Goal: Task Accomplishment & Management: Use online tool/utility

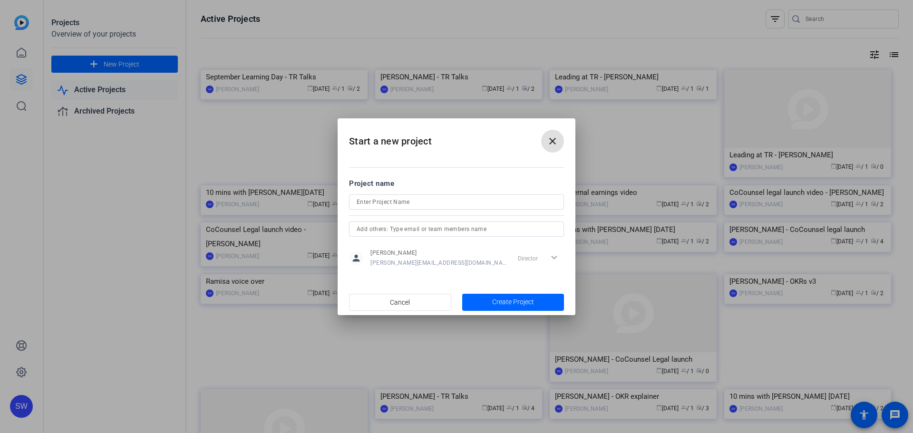
click at [374, 203] on input at bounding box center [457, 201] width 200 height 11
type input "10 mins with [PERSON_NAME] [DATE]"
click at [524, 302] on span "Create Project" at bounding box center [513, 302] width 42 height 10
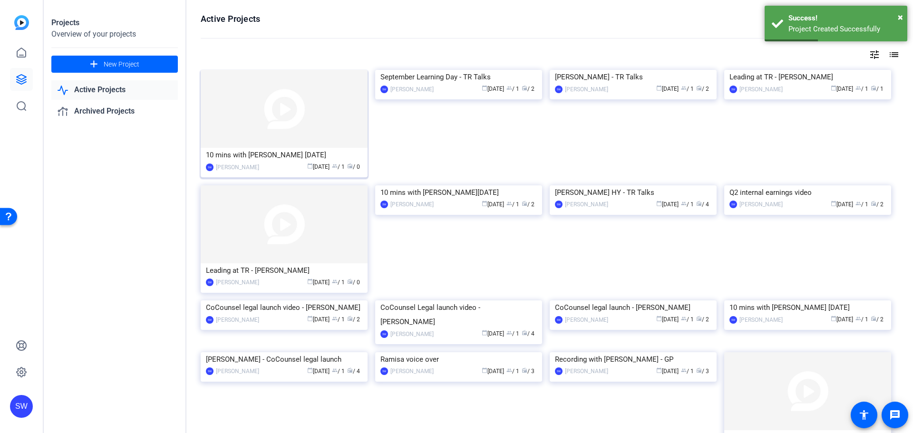
click at [252, 156] on div "10 mins with [PERSON_NAME] [DATE]" at bounding box center [284, 155] width 156 height 14
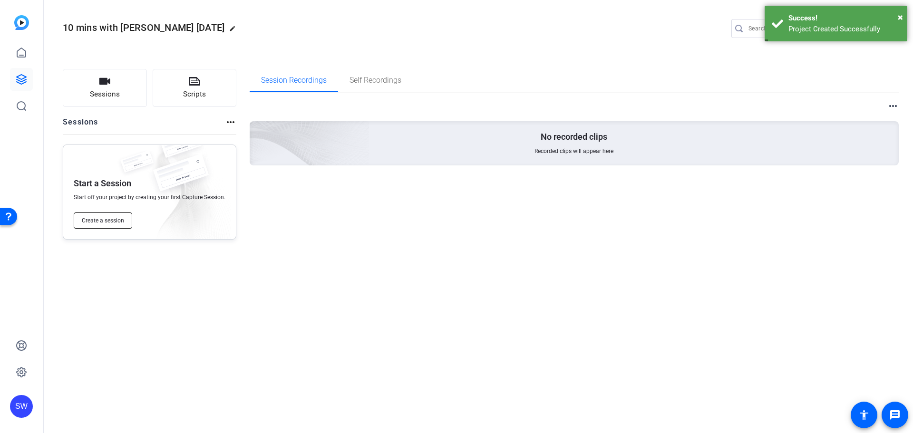
click at [97, 222] on span "Create a session" at bounding box center [103, 221] width 42 height 8
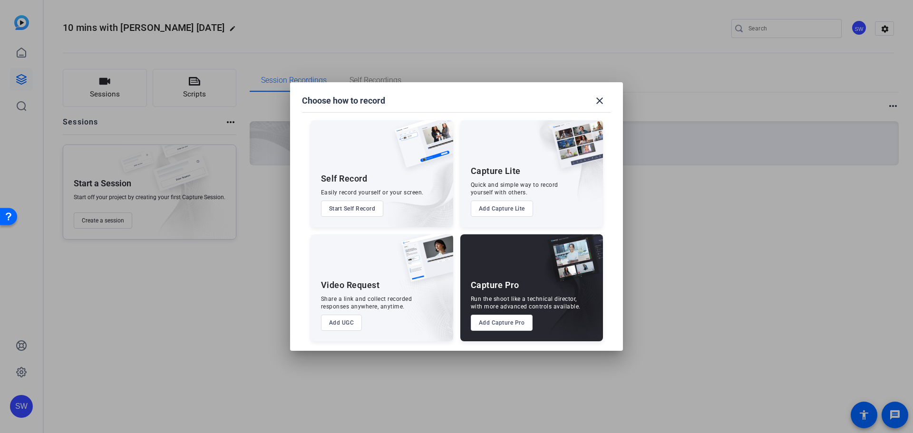
click at [499, 325] on button "Add Capture Pro" at bounding box center [502, 323] width 62 height 16
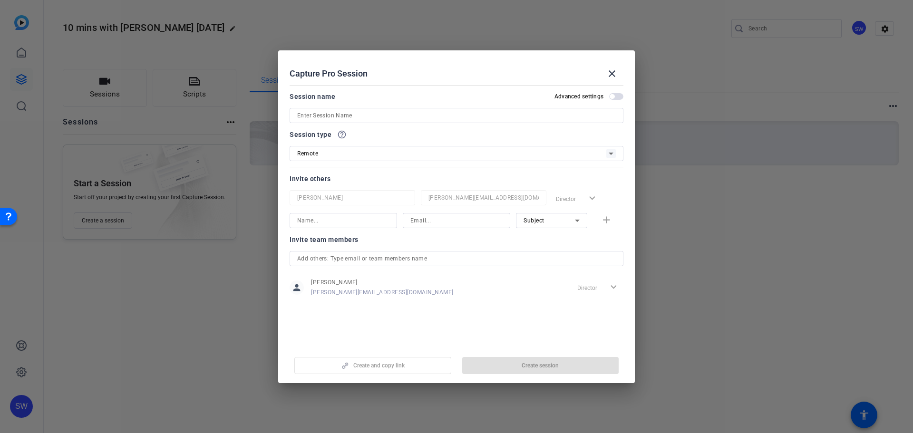
click at [618, 94] on span "button" at bounding box center [616, 96] width 14 height 7
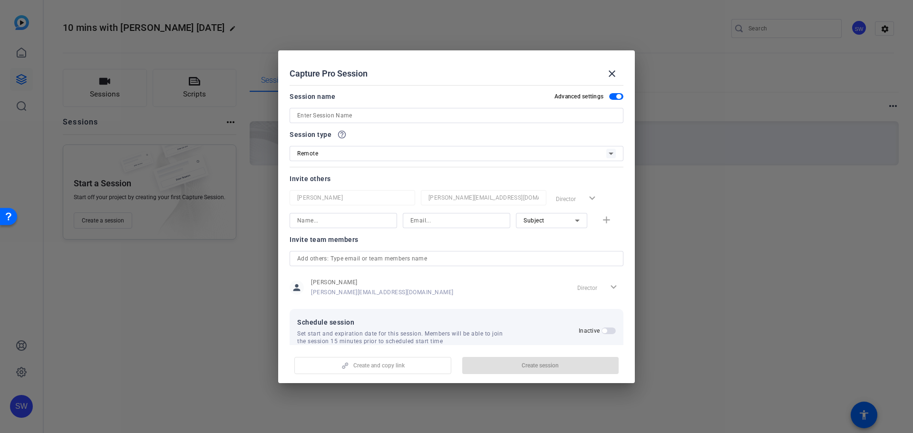
click at [470, 117] on input at bounding box center [456, 115] width 319 height 11
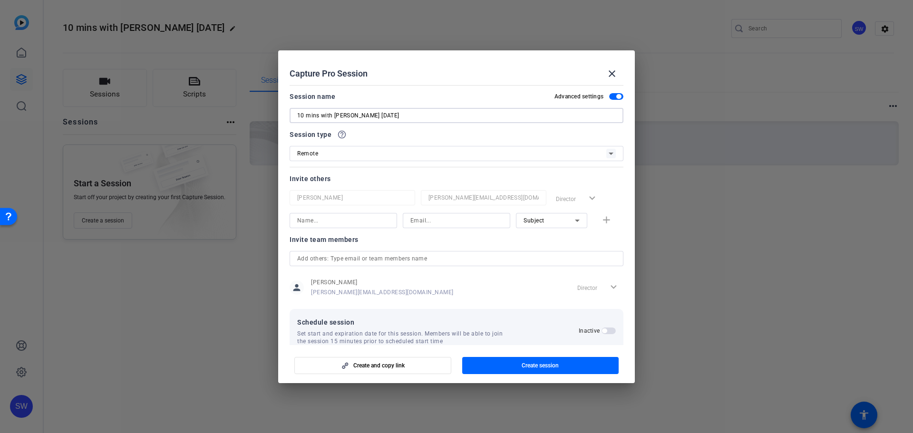
type input "10 mins with [PERSON_NAME] [DATE]"
click at [447, 154] on div "Remote" at bounding box center [451, 153] width 309 height 12
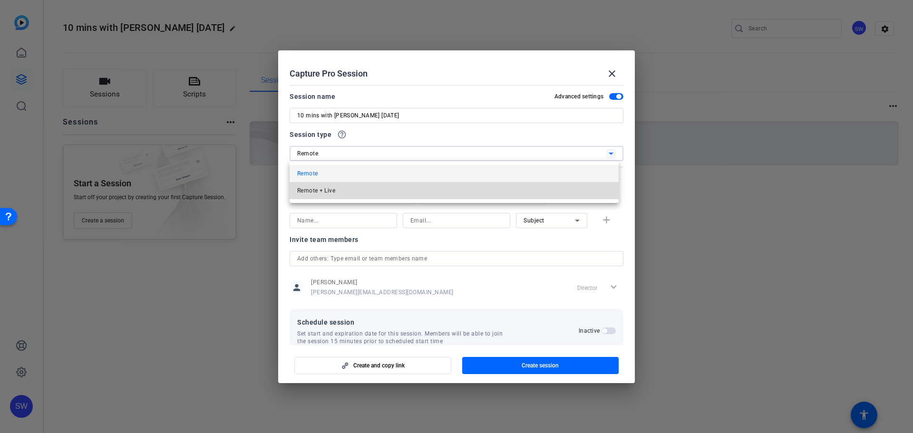
click at [403, 190] on mat-option "Remote + Live" at bounding box center [454, 190] width 329 height 17
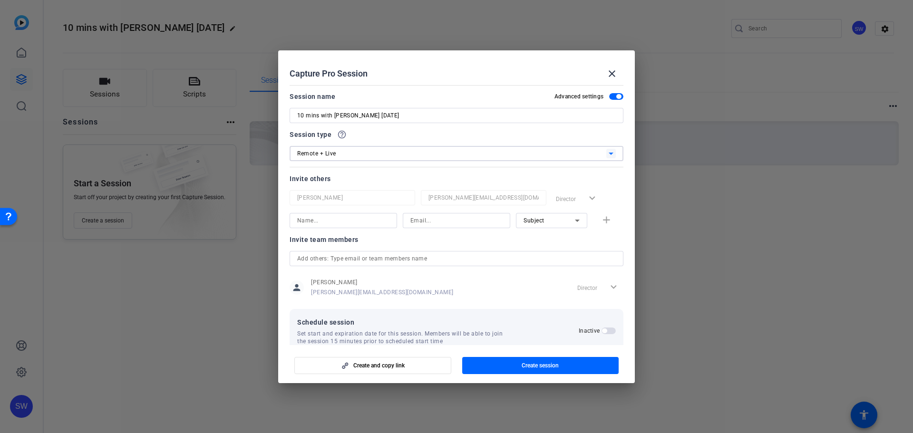
click at [327, 225] on input at bounding box center [343, 220] width 92 height 11
type input "[PERSON_NAME]"
type input "[EMAIL_ADDRESS][PERSON_NAME][DOMAIN_NAME]"
click at [601, 219] on mat-icon "add" at bounding box center [607, 220] width 12 height 12
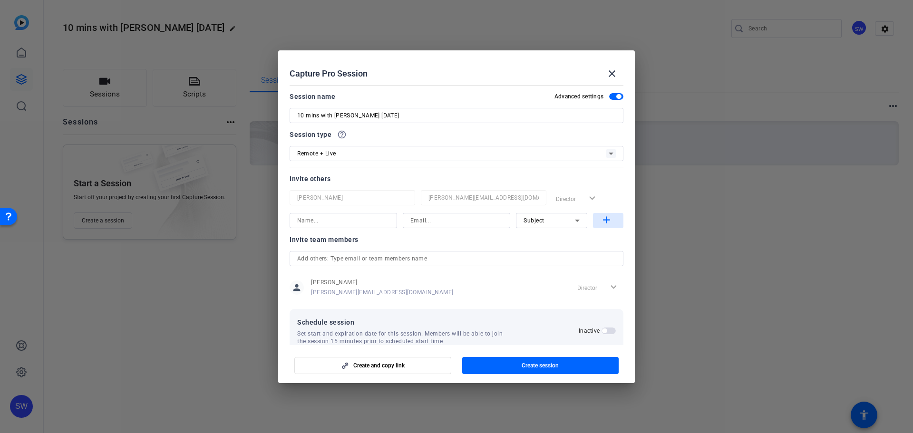
scroll to position [0, 0]
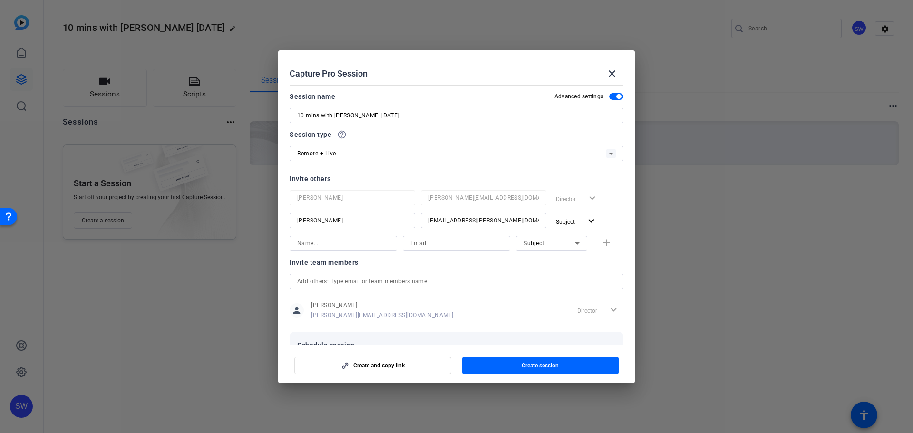
click at [331, 245] on input at bounding box center [343, 243] width 92 height 11
type input "[PERSON_NAME]"
type input "[PERSON_NAME][EMAIL_ADDRESS][PERSON_NAME][DOMAIN_NAME]"
click at [602, 241] on mat-icon "add" at bounding box center [607, 243] width 12 height 12
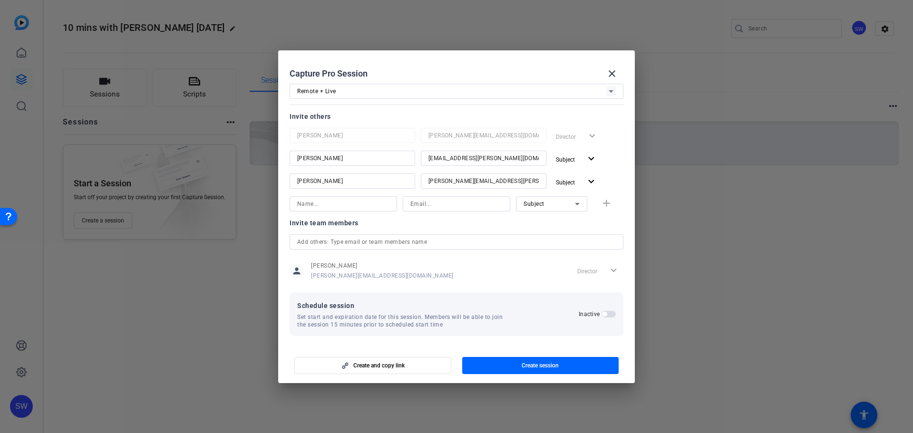
scroll to position [64, 0]
click at [602, 314] on span "button" at bounding box center [604, 313] width 5 height 5
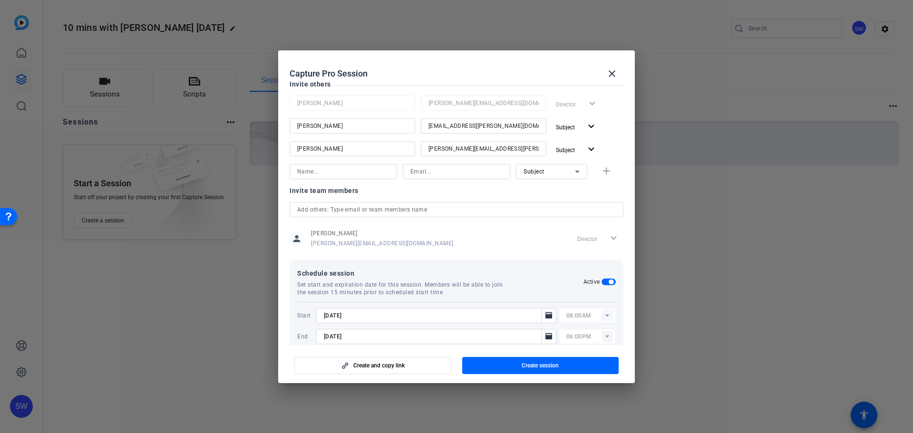
scroll to position [112, 0]
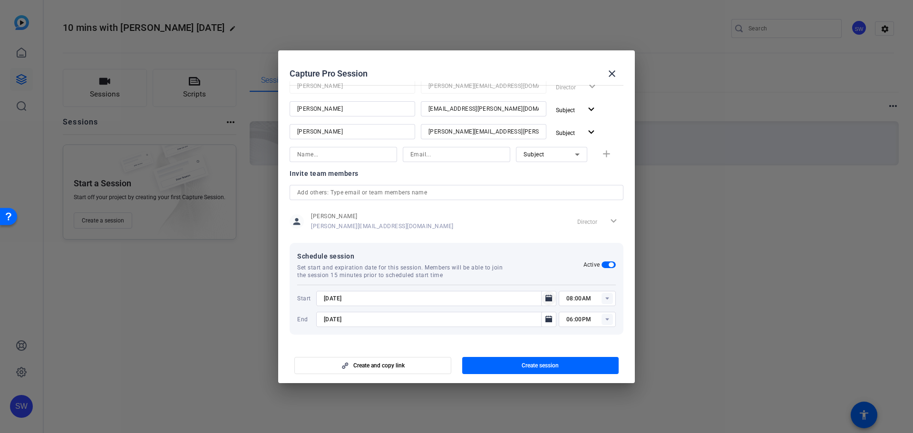
click at [546, 301] on icon "Open calendar" at bounding box center [549, 298] width 7 height 7
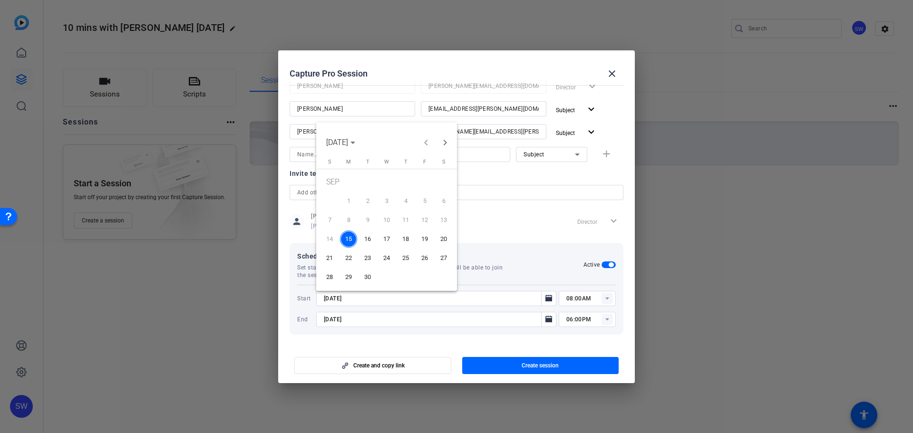
click at [424, 240] on span "19" at bounding box center [424, 239] width 17 height 17
type input "[DATE]"
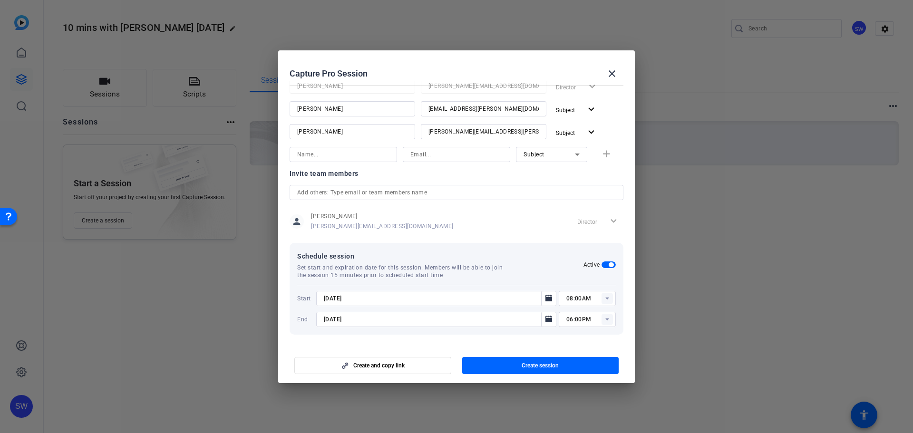
click at [604, 296] on rect at bounding box center [607, 298] width 11 height 11
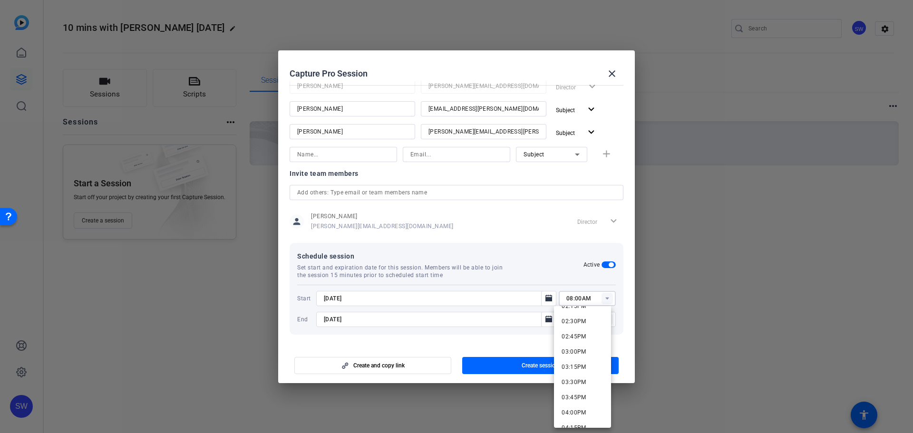
scroll to position [904, 0]
click at [584, 385] on span "04:00PM" at bounding box center [574, 388] width 25 height 7
type input "04:00PM"
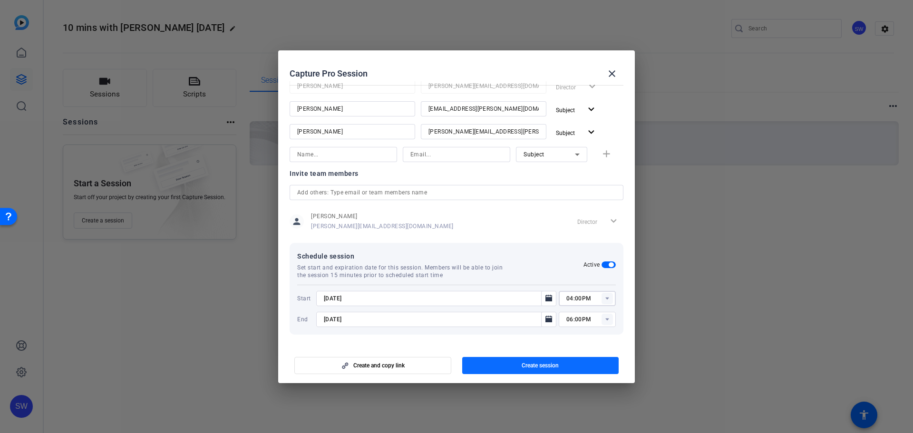
click at [550, 365] on span "Create session" at bounding box center [540, 366] width 37 height 8
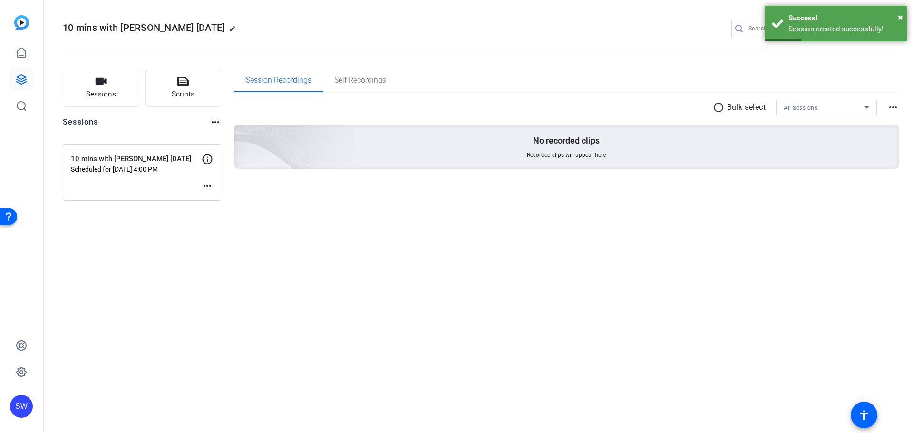
click at [206, 187] on mat-icon "more_horiz" at bounding box center [207, 185] width 11 height 11
click at [227, 200] on span "Edit Session" at bounding box center [230, 200] width 43 height 11
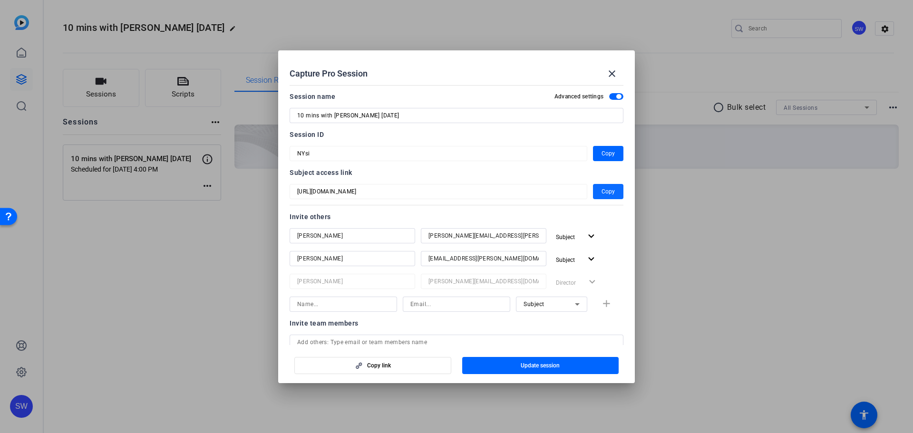
click at [602, 190] on span "Copy" at bounding box center [608, 191] width 13 height 11
click at [613, 74] on mat-icon "close" at bounding box center [611, 73] width 11 height 11
